Goal: Task Accomplishment & Management: Manage account settings

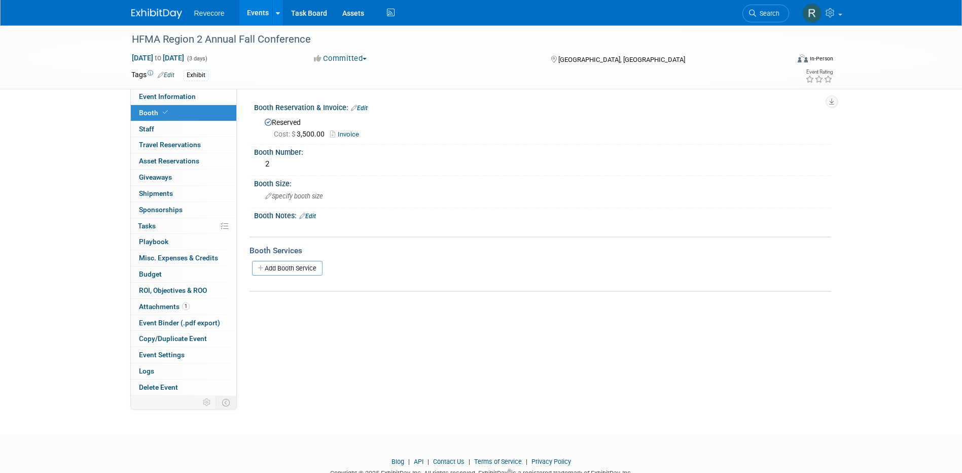
click at [262, 10] on link "Events" at bounding box center [257, 12] width 37 height 25
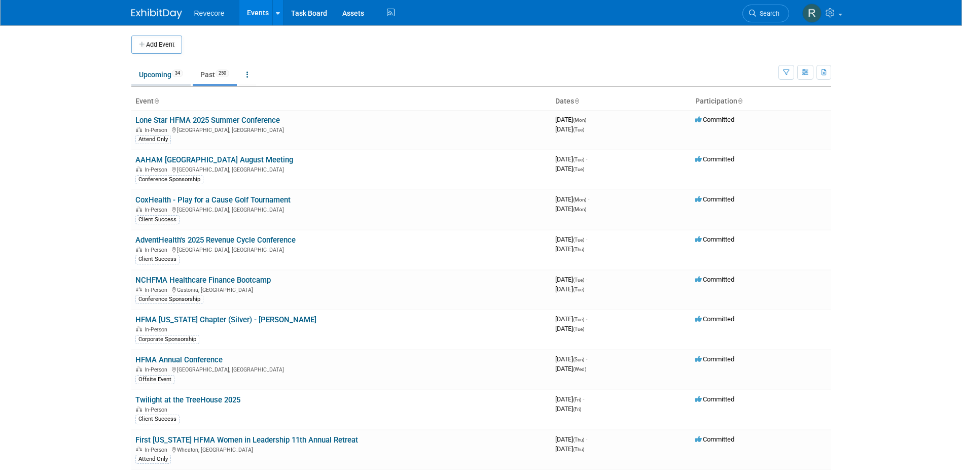
click at [159, 74] on link "Upcoming 34" at bounding box center [160, 74] width 59 height 19
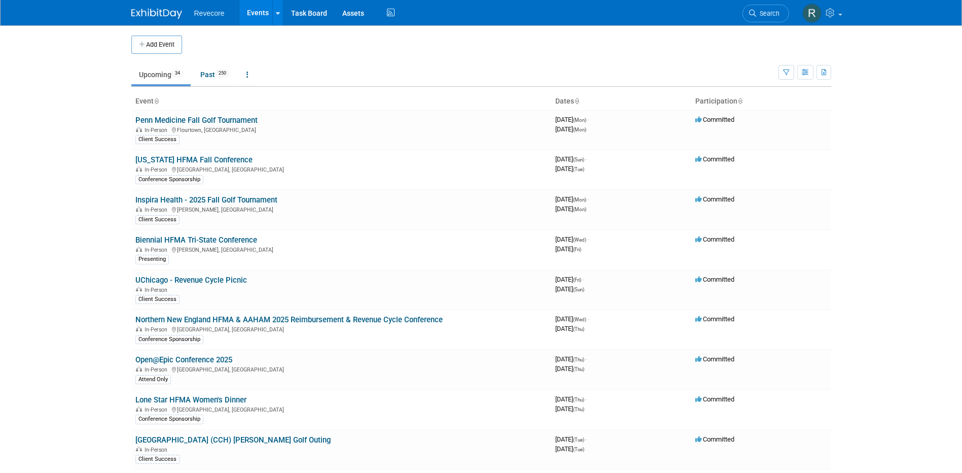
scroll to position [243, 0]
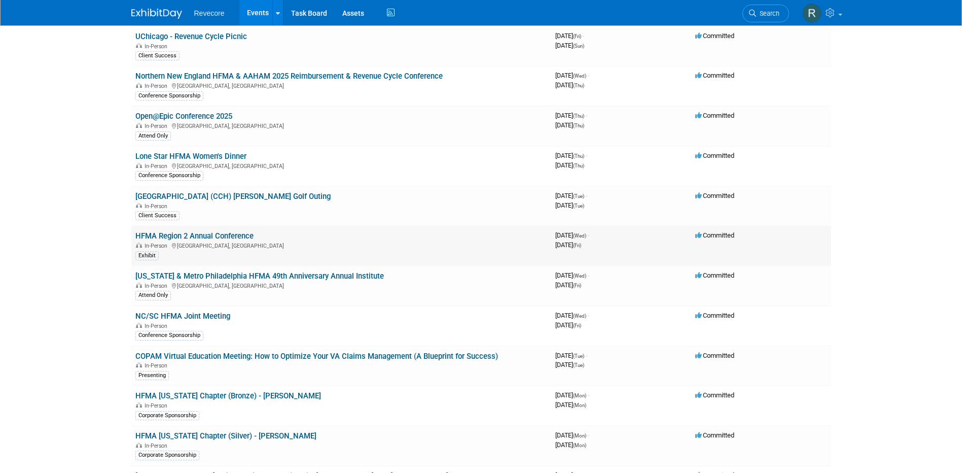
click at [164, 227] on td "HFMA Region 2 Annual Conference In-Person Verona, NY Exhibit" at bounding box center [341, 246] width 420 height 40
click at [163, 238] on link "HFMA Region 2 Annual Conference" at bounding box center [194, 235] width 118 height 9
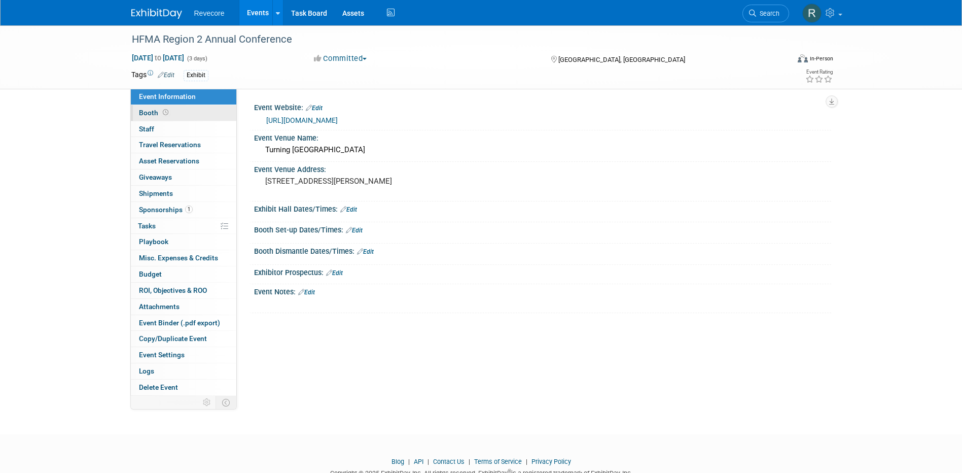
click at [170, 107] on link "Booth" at bounding box center [184, 113] width 106 height 16
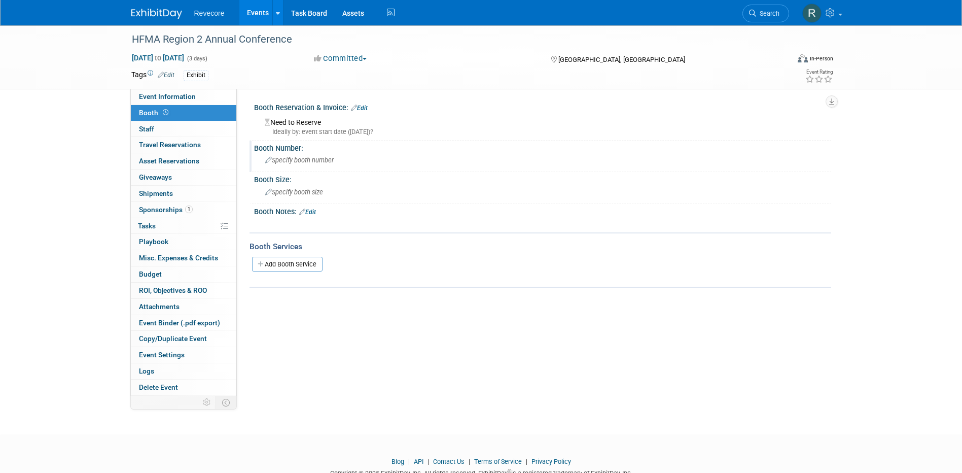
click at [291, 166] on div "Specify booth number" at bounding box center [543, 160] width 562 height 16
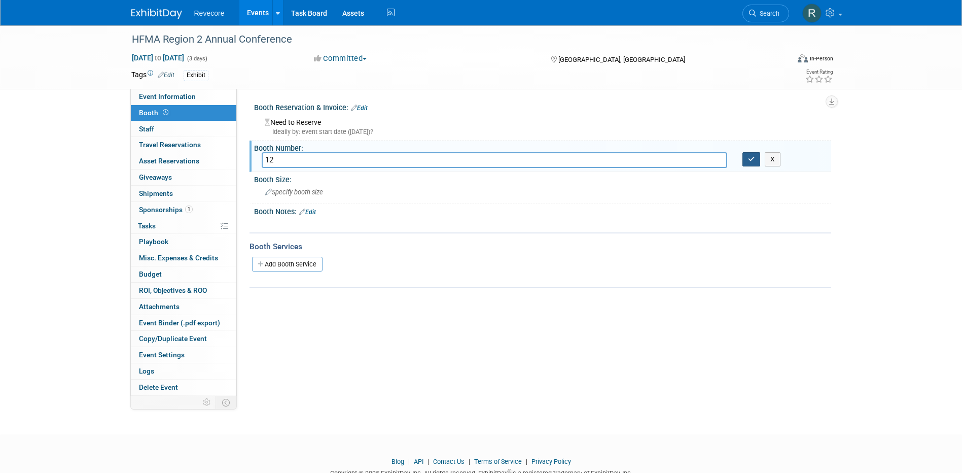
type input "12"
click at [750, 156] on icon "button" at bounding box center [751, 159] width 7 height 7
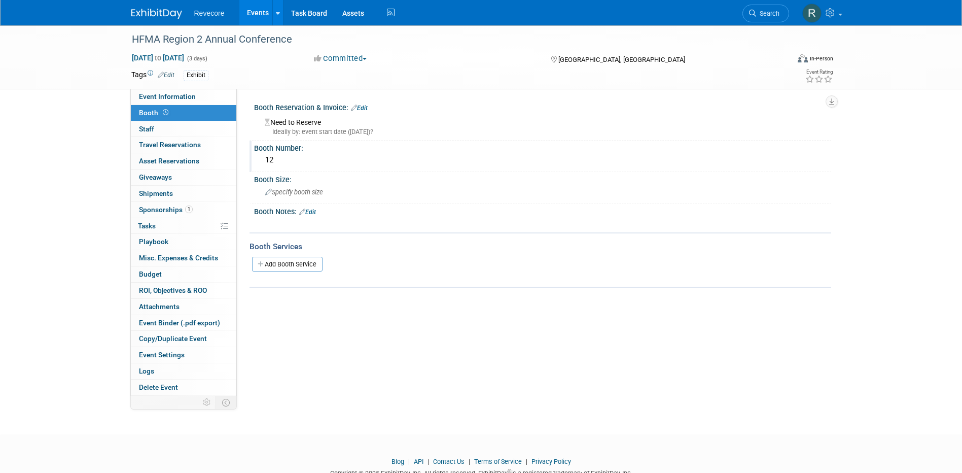
click at [261, 19] on link "Events" at bounding box center [257, 12] width 37 height 25
